Goal: Transaction & Acquisition: Purchase product/service

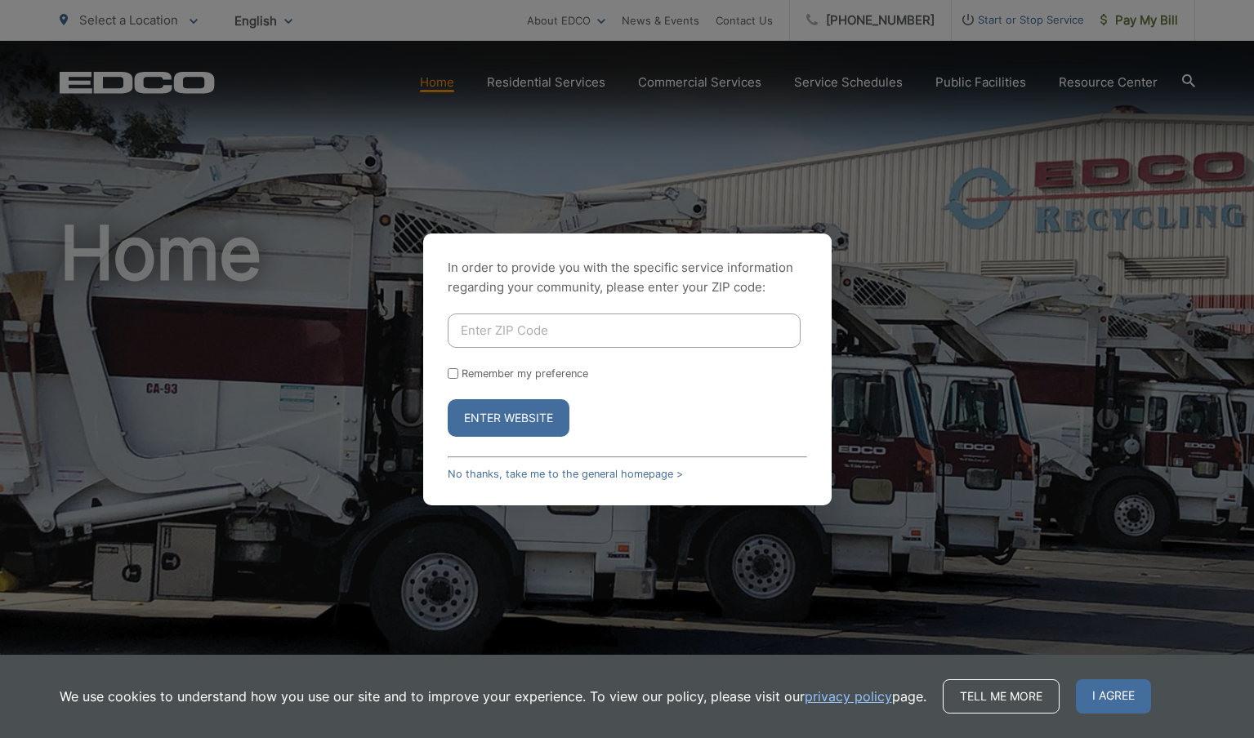
click at [537, 335] on input "Enter ZIP Code" at bounding box center [624, 331] width 353 height 34
type input "91945"
click at [456, 376] on input "Remember my preference" at bounding box center [453, 373] width 11 height 11
checkbox input "true"
click at [497, 425] on button "Enter Website" at bounding box center [509, 418] width 122 height 38
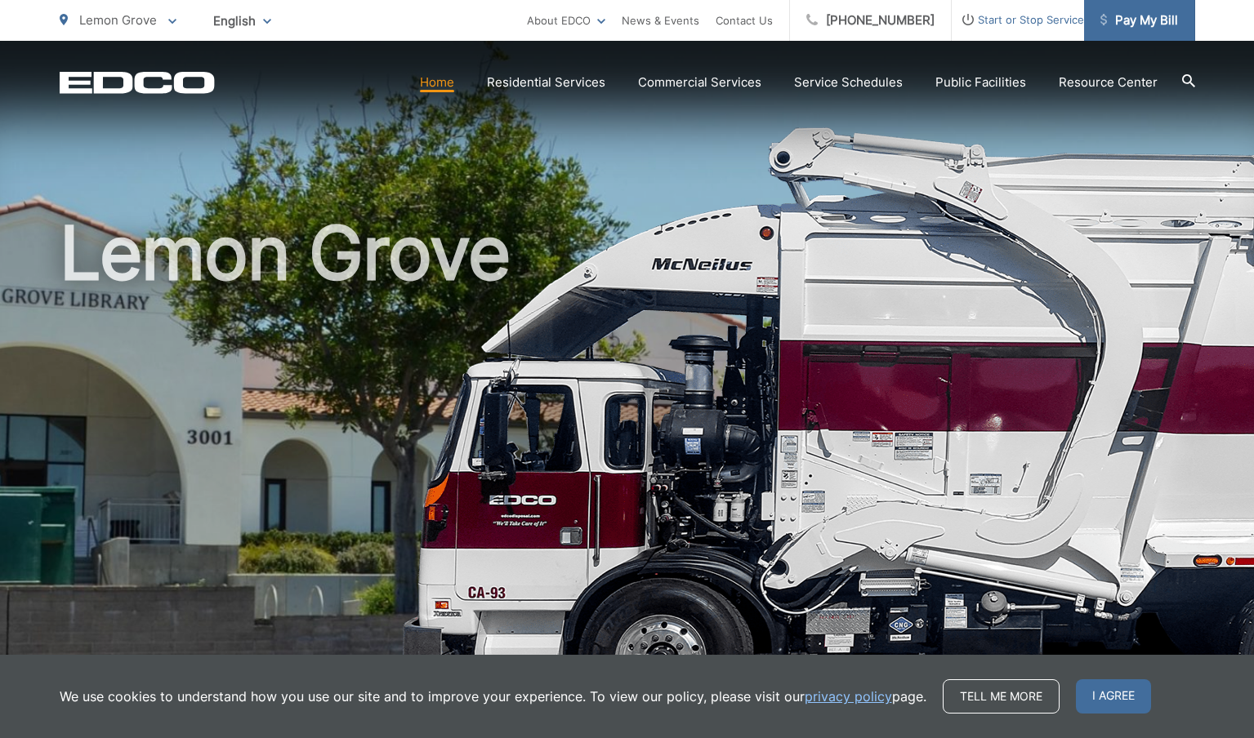
click at [1138, 11] on span "Pay My Bill" at bounding box center [1139, 21] width 78 height 20
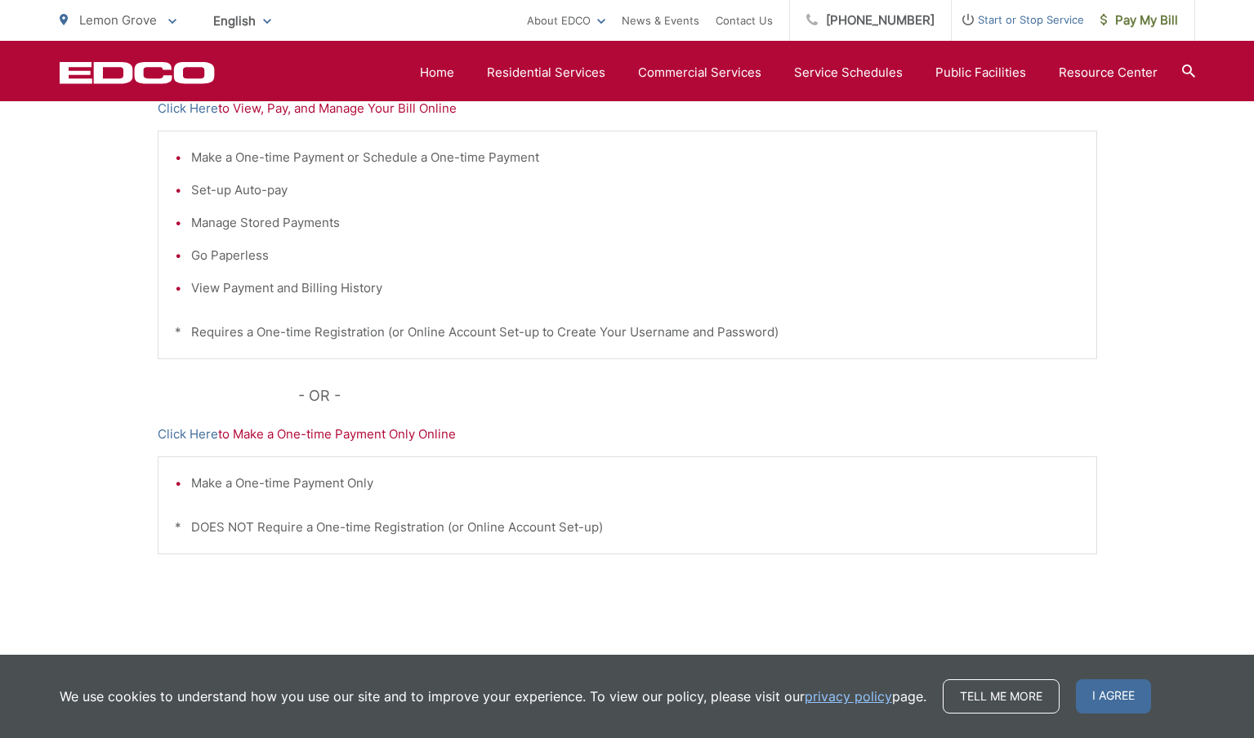
scroll to position [423, 0]
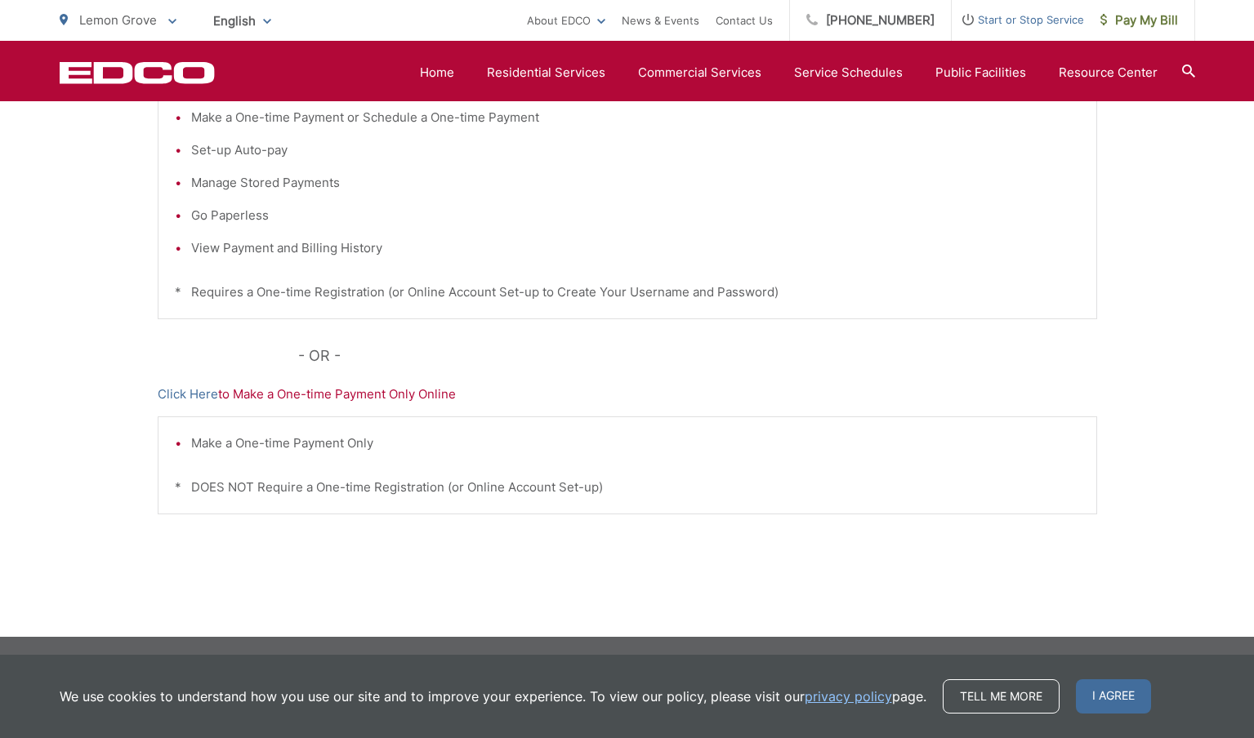
click at [309, 442] on li "Make a One-time Payment Only" at bounding box center [635, 444] width 888 height 20
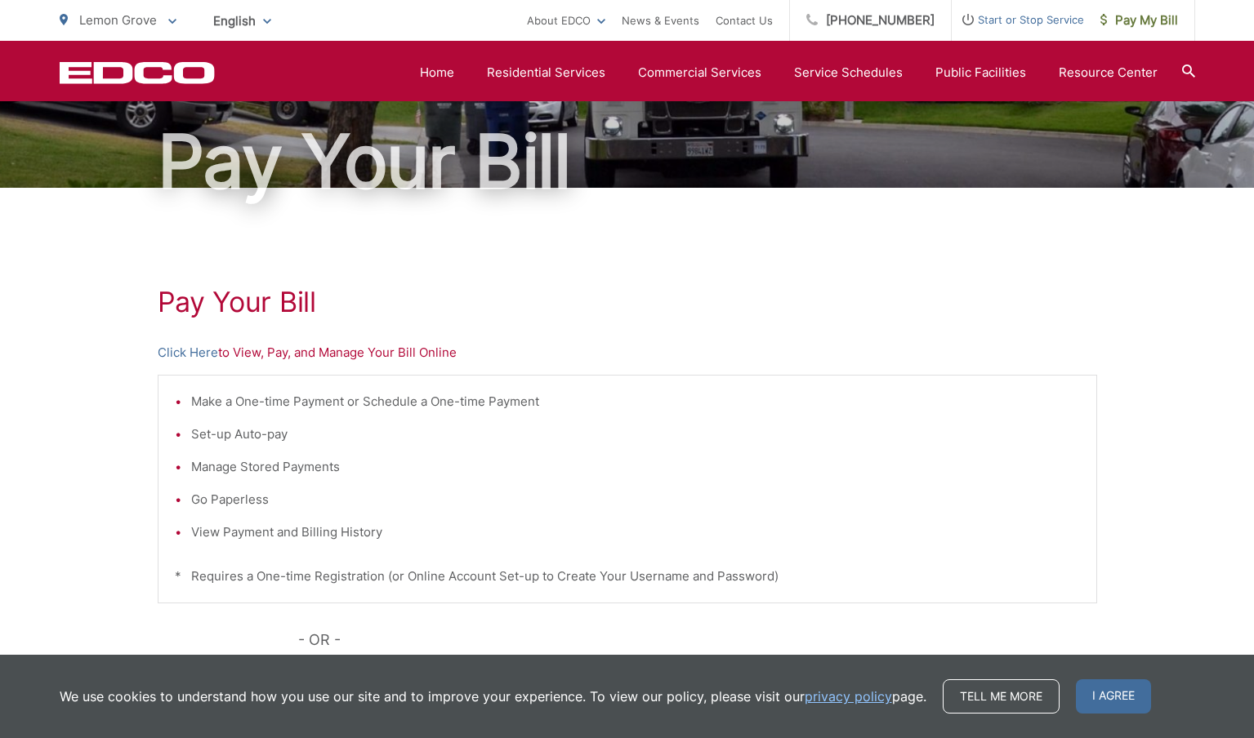
scroll to position [138, 0]
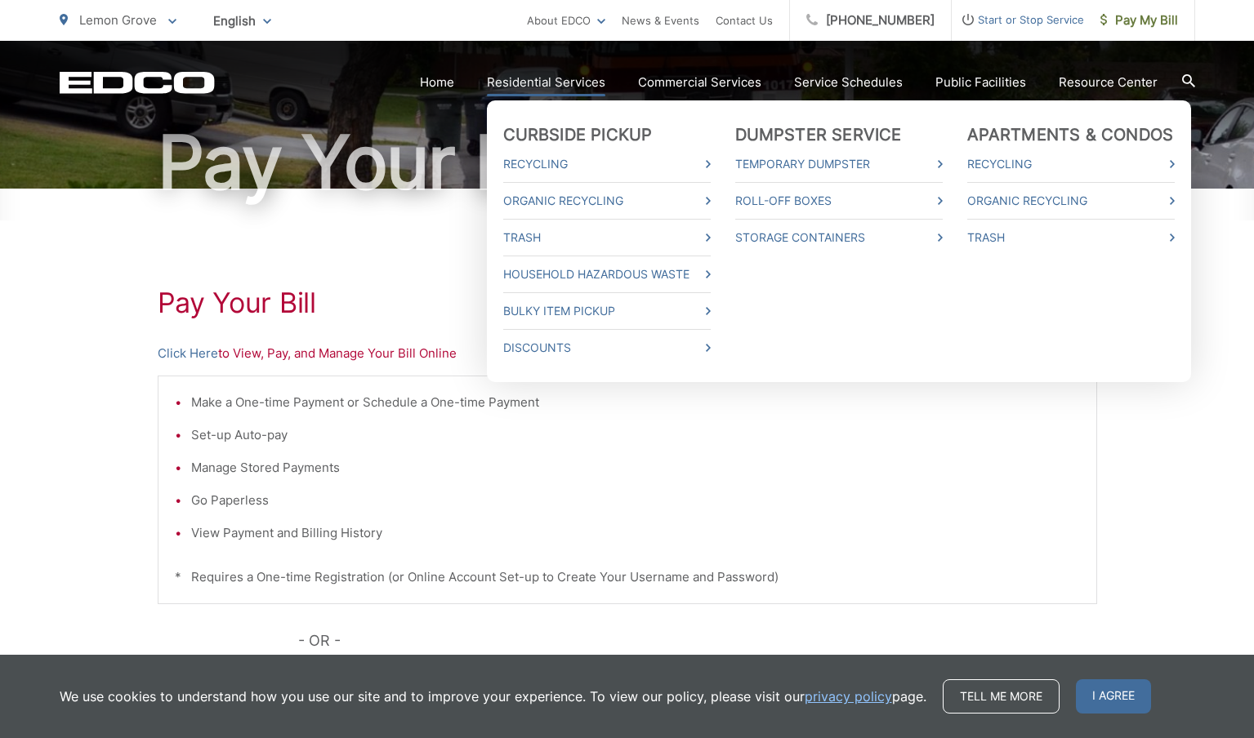
click at [519, 90] on link "Residential Services" at bounding box center [546, 83] width 118 height 20
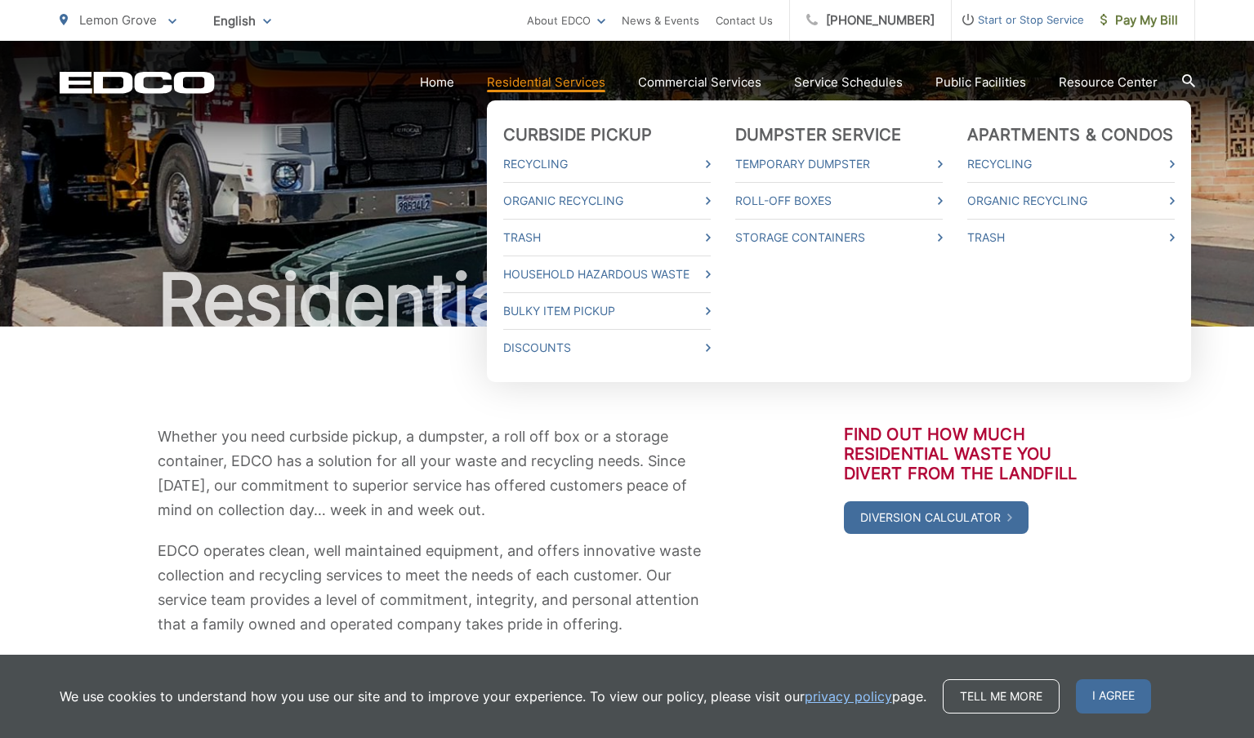
click at [532, 82] on link "Residential Services" at bounding box center [546, 83] width 118 height 20
click at [570, 234] on link "Trash" at bounding box center [606, 238] width 207 height 20
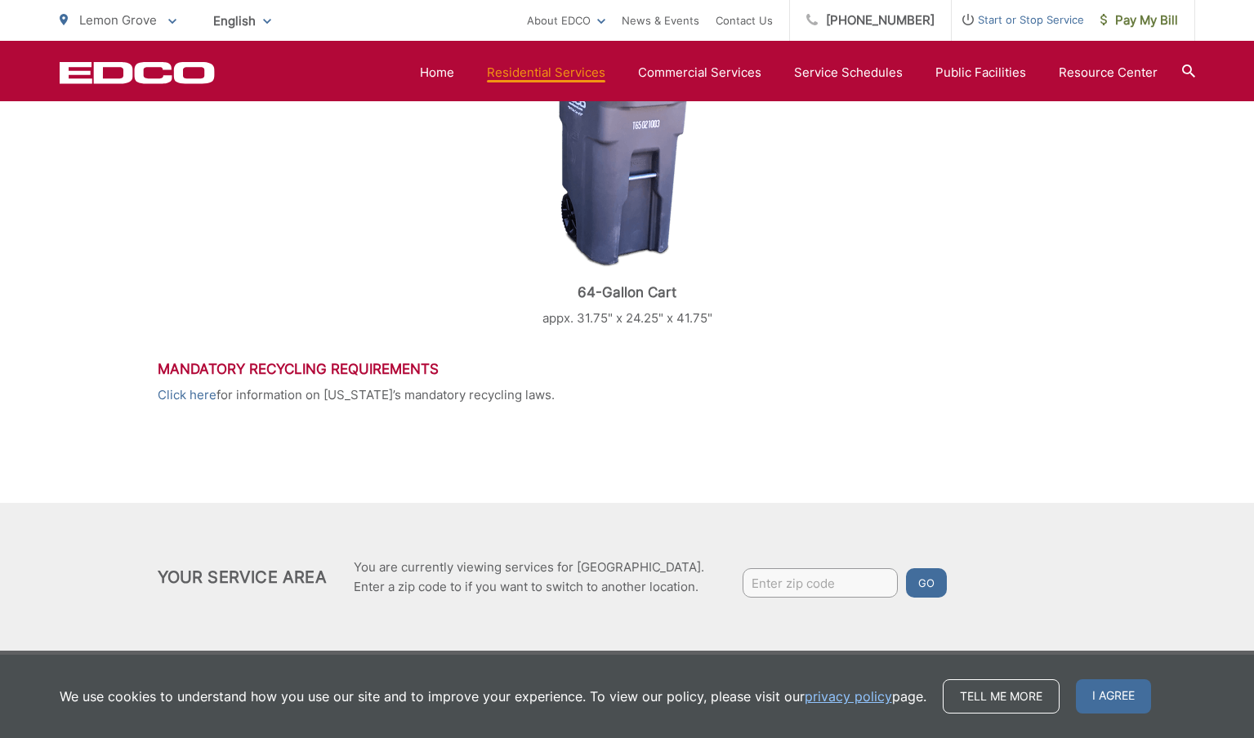
scroll to position [793, 0]
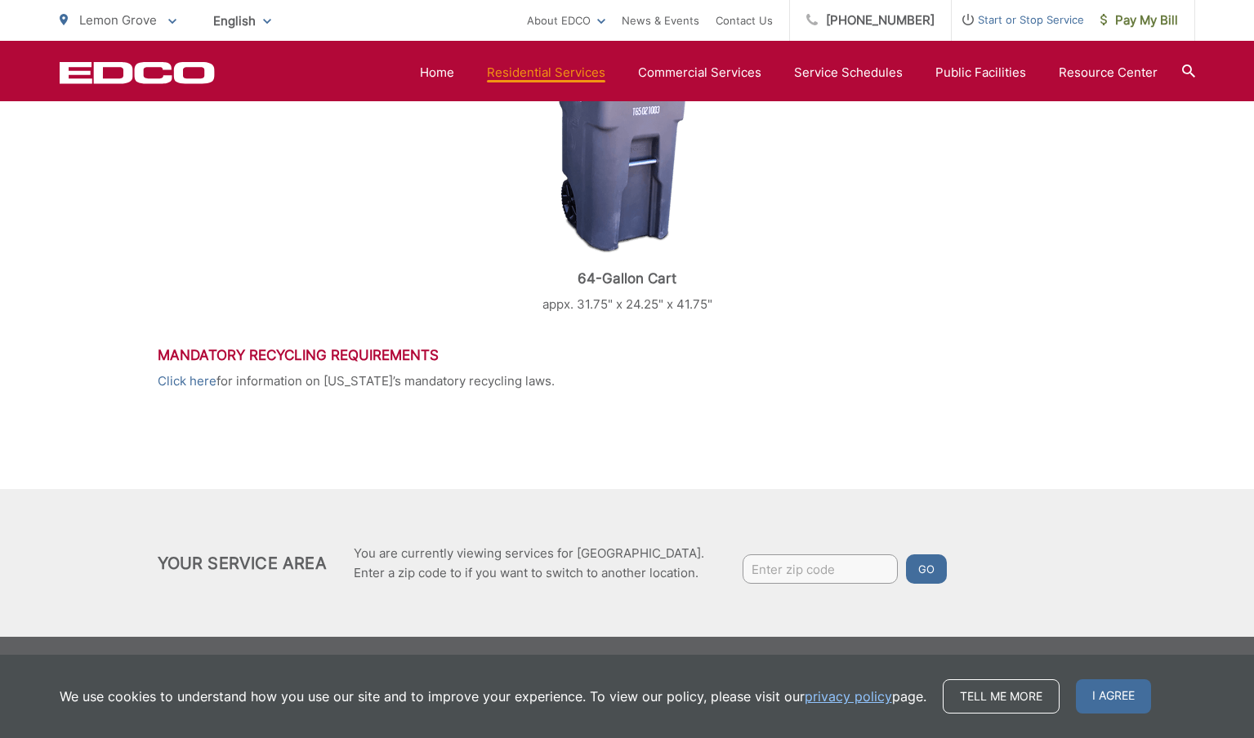
click at [766, 572] on input "Enter zip code" at bounding box center [819, 568] width 155 height 29
type input "91945"
click at [920, 570] on button "Go" at bounding box center [926, 568] width 41 height 29
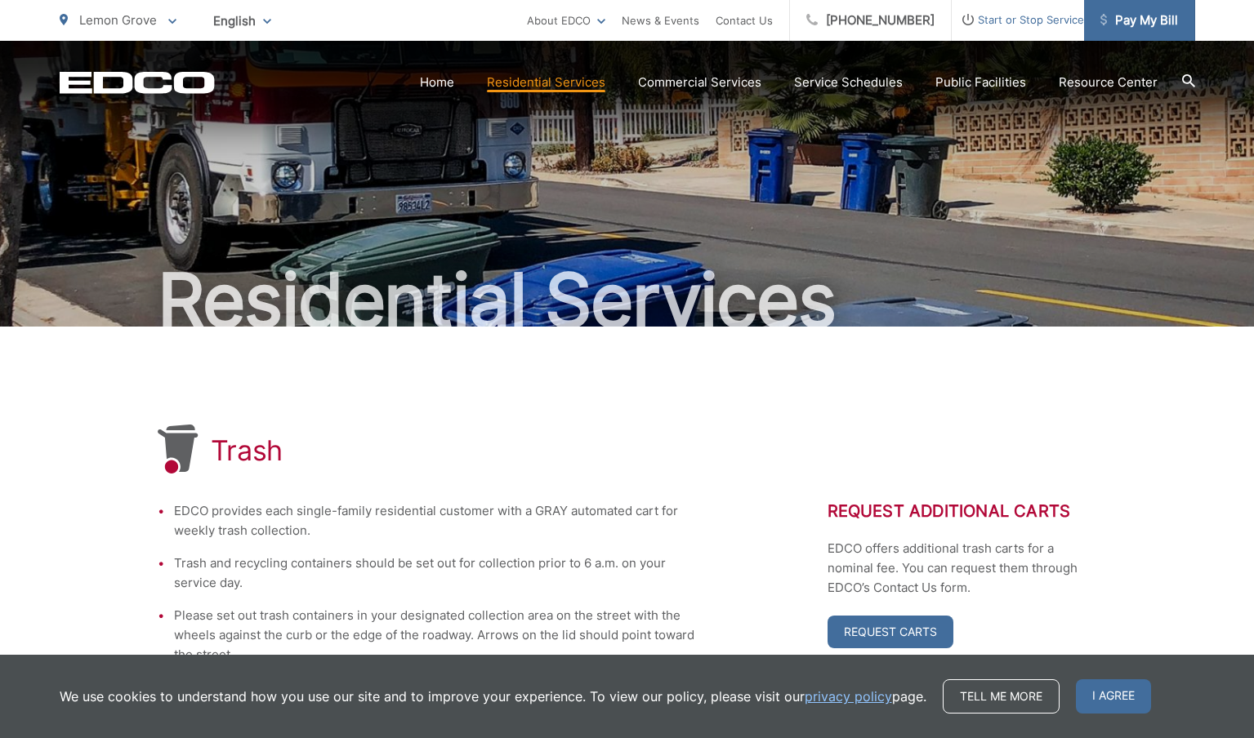
click at [1134, 27] on span "Pay My Bill" at bounding box center [1139, 21] width 78 height 20
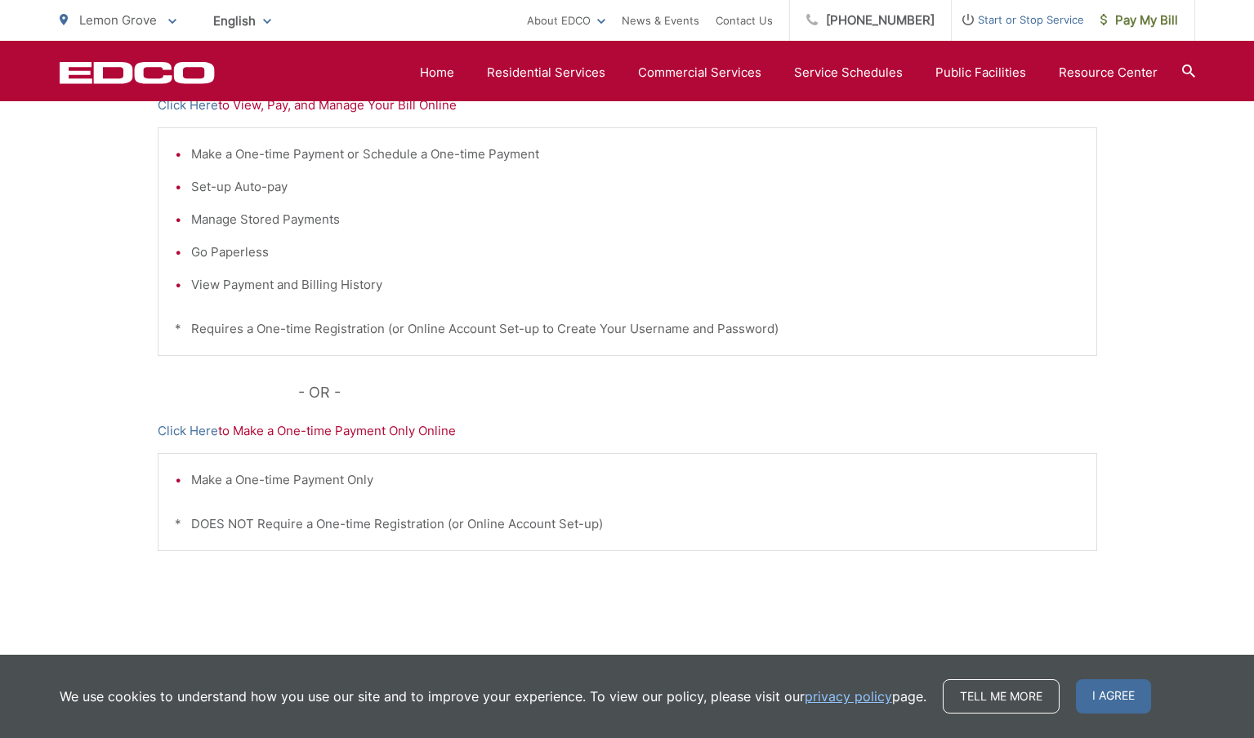
scroll to position [390, 0]
